Goal: Task Accomplishment & Management: Manage account settings

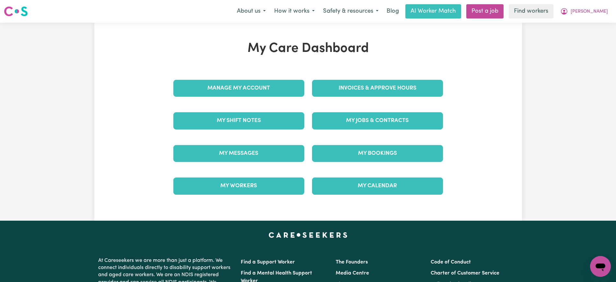
click at [337, 91] on link "Invoices & Approve Hours" at bounding box center [377, 88] width 131 height 17
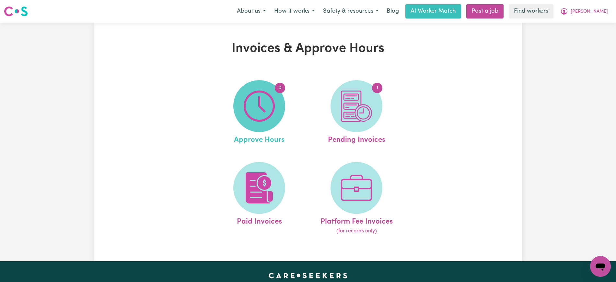
click at [256, 113] on img at bounding box center [259, 105] width 31 height 31
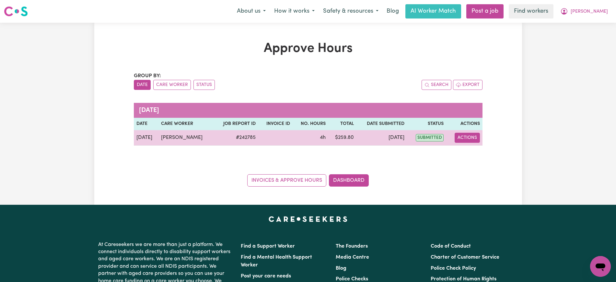
click at [460, 136] on button "Actions" at bounding box center [467, 138] width 25 height 10
click at [487, 149] on link "View Job Report" at bounding box center [482, 152] width 55 height 13
select select "pm"
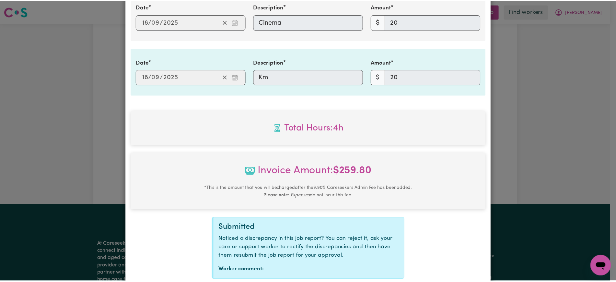
scroll to position [322, 0]
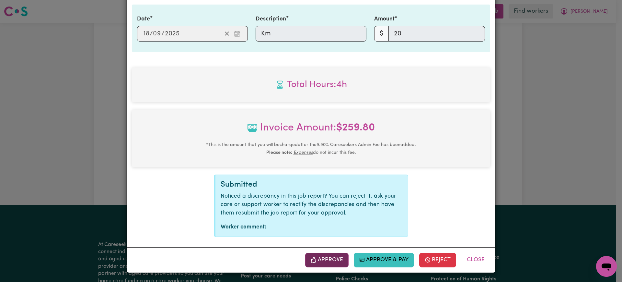
click at [337, 263] on button "Approve" at bounding box center [326, 259] width 43 height 14
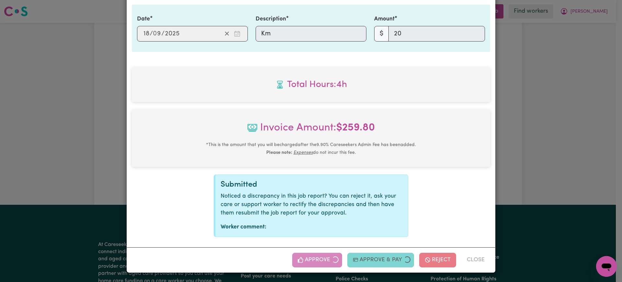
click at [592, 166] on div "Job Report # 242785 - [PERSON_NAME] Summary Job report # 242785 Client name: [P…" at bounding box center [311, 141] width 622 height 282
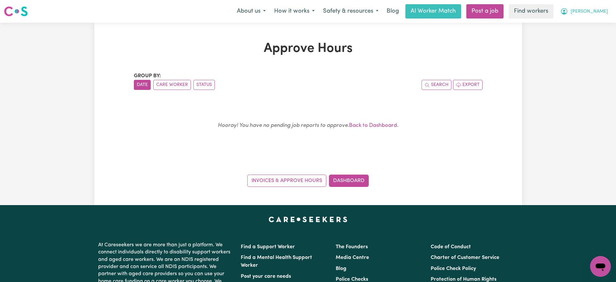
click at [568, 13] on icon "My Account" at bounding box center [564, 11] width 8 height 8
click at [588, 34] on link "Logout" at bounding box center [585, 37] width 51 height 12
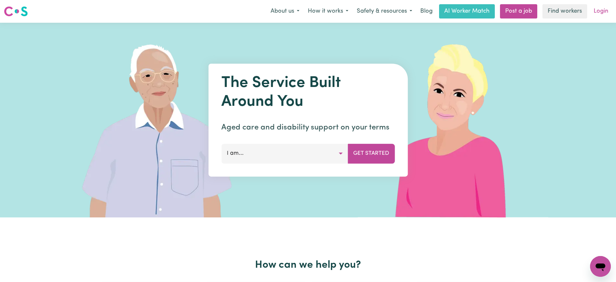
click at [601, 14] on link "Login" at bounding box center [601, 11] width 22 height 14
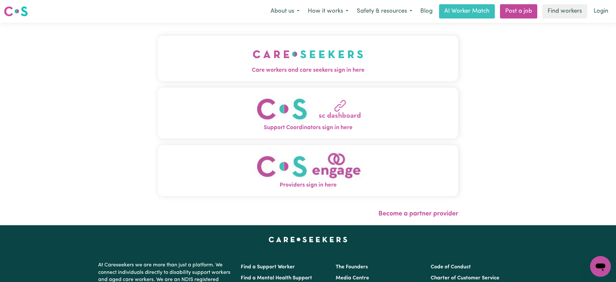
click at [311, 65] on img "Care workers and care seekers sign in here" at bounding box center [308, 54] width 110 height 24
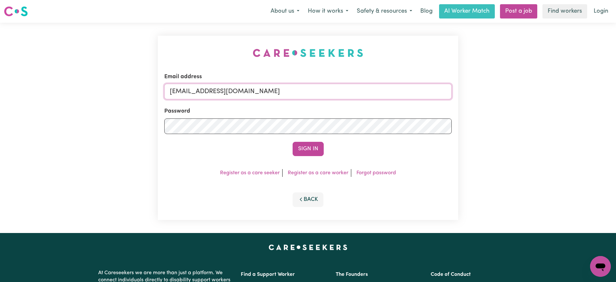
drag, startPoint x: 202, startPoint y: 90, endPoint x: 393, endPoint y: 91, distance: 191.5
click at [393, 91] on input "[EMAIL_ADDRESS][DOMAIN_NAME]" at bounding box center [307, 92] width 287 height 16
paste input "ConZaravinosHCP"
type input "[EMAIL_ADDRESS][DOMAIN_NAME]"
click at [184, 43] on div "Email address [EMAIL_ADDRESS][DOMAIN_NAME] Password Sign In Register as a care …" at bounding box center [308, 128] width 300 height 184
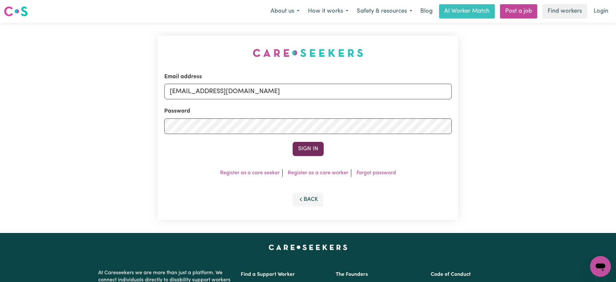
click at [308, 147] on button "Sign In" at bounding box center [308, 149] width 31 height 14
